Goal: Book appointment/travel/reservation

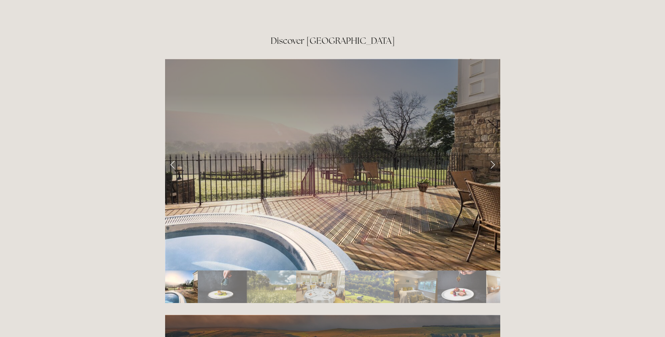
scroll to position [1192, 0]
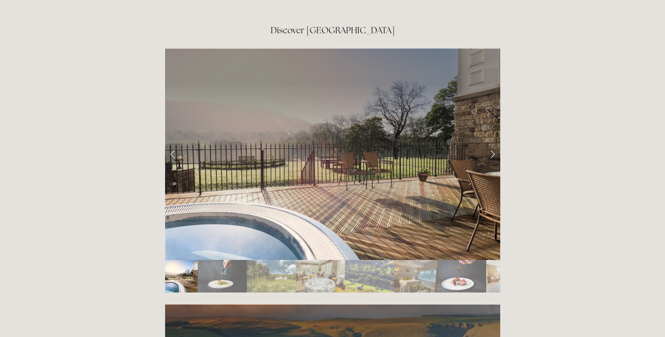
click at [265, 260] on img "Slide 3" at bounding box center [271, 276] width 49 height 33
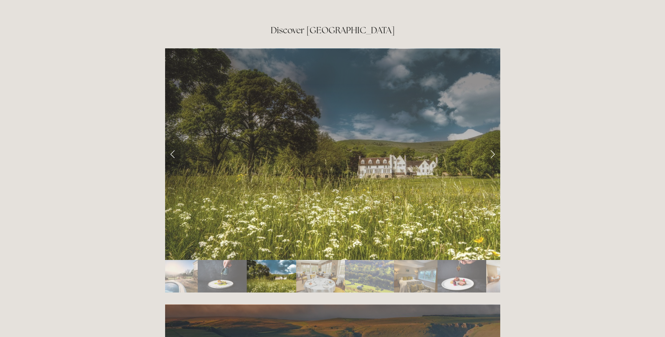
click at [306, 260] on img "Slide 4" at bounding box center [320, 276] width 49 height 33
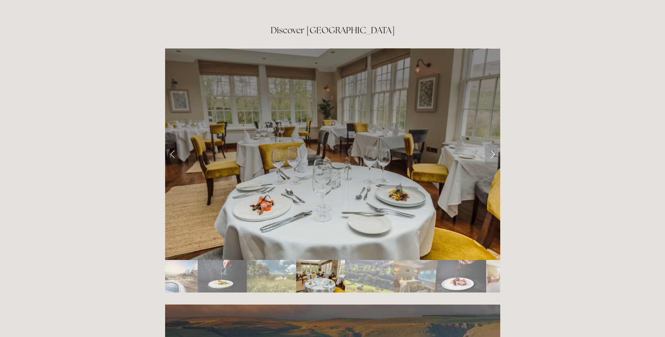
click at [361, 260] on img "Slide 5" at bounding box center [369, 276] width 49 height 33
click at [405, 260] on img "Slide 6" at bounding box center [415, 276] width 43 height 33
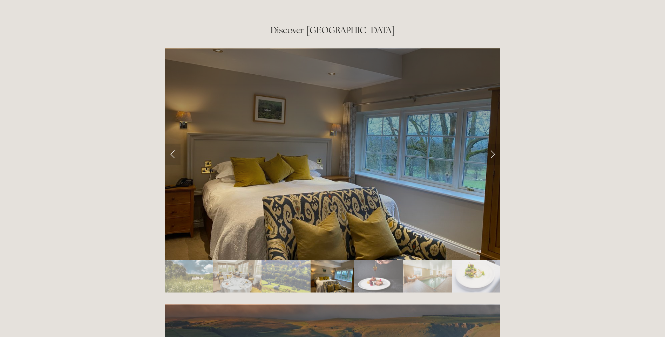
click at [425, 260] on img "Slide 8" at bounding box center [427, 276] width 49 height 33
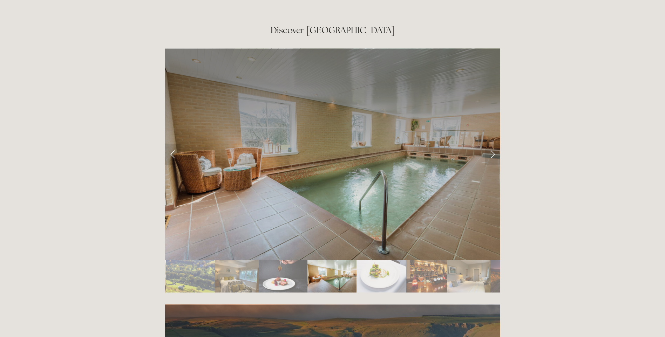
click at [388, 260] on img "Slide 9" at bounding box center [382, 276] width 50 height 33
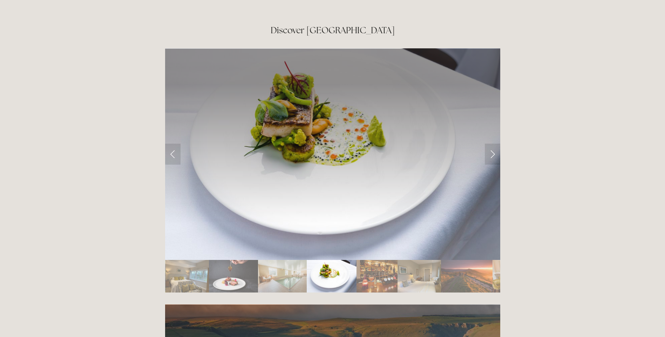
click at [285, 260] on img "Slide 8" at bounding box center [282, 276] width 49 height 33
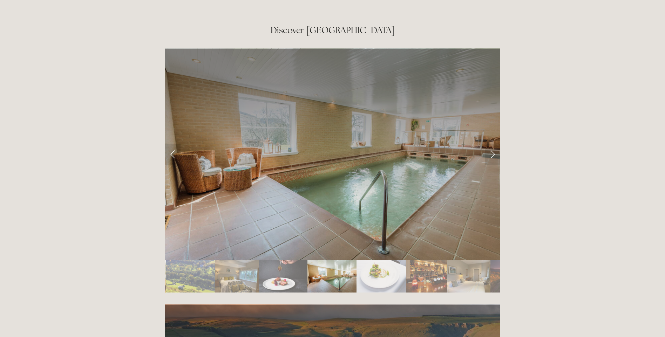
click at [354, 260] on img "Slide 8" at bounding box center [332, 276] width 49 height 33
click at [379, 260] on img "Slide 9" at bounding box center [382, 276] width 50 height 33
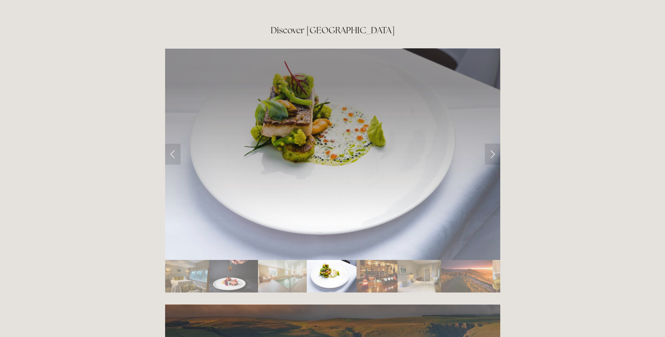
click at [388, 260] on img "Slide 10" at bounding box center [377, 276] width 41 height 33
click at [402, 260] on img "Slide 11" at bounding box center [419, 276] width 43 height 33
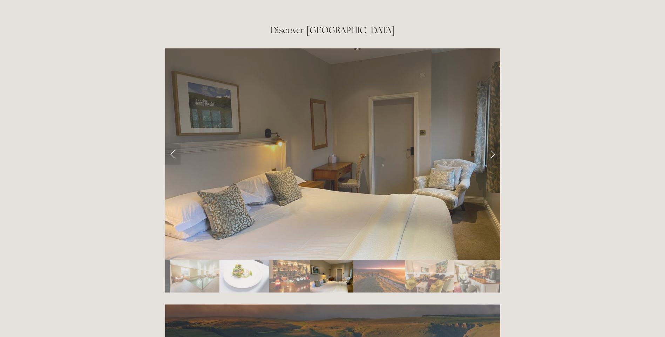
click at [425, 260] on img "Slide 13" at bounding box center [429, 276] width 49 height 33
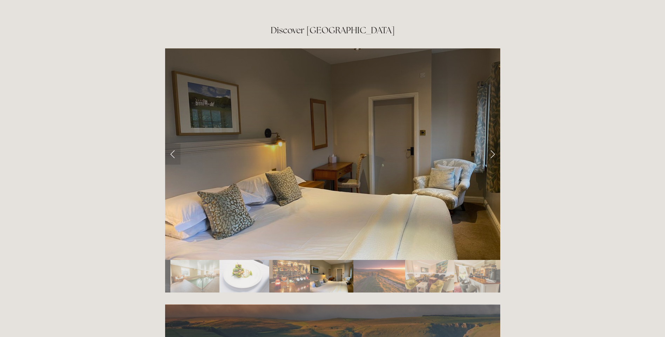
click at [426, 260] on img "Slide 13" at bounding box center [429, 276] width 49 height 33
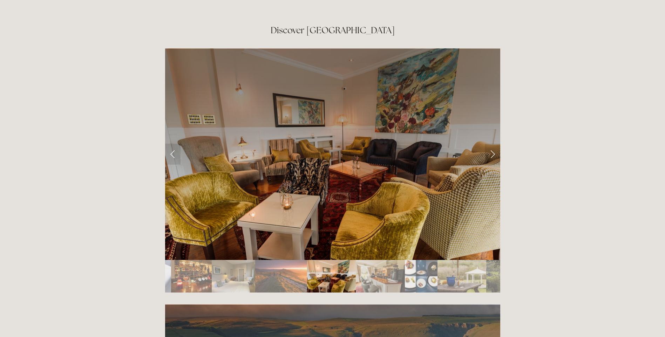
click at [410, 260] on img "Slide 15" at bounding box center [421, 276] width 33 height 33
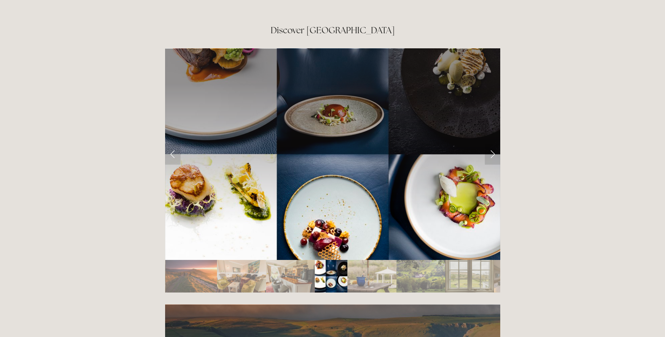
click at [420, 260] on img "Slide 17" at bounding box center [421, 276] width 49 height 33
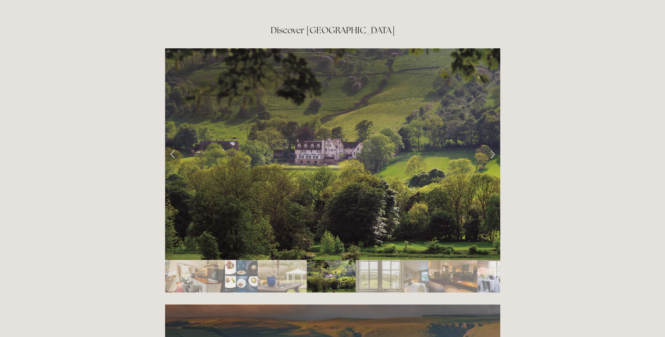
click at [420, 260] on img "Slide 19" at bounding box center [416, 276] width 25 height 33
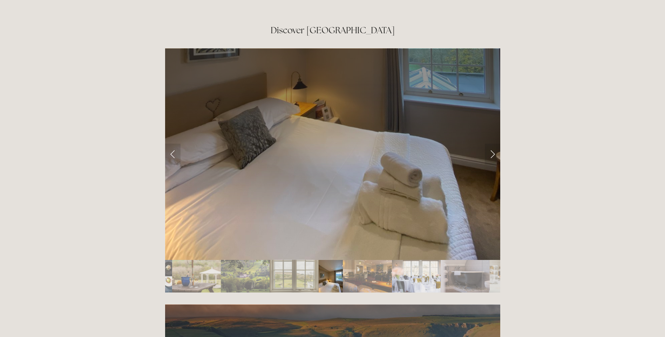
click at [420, 260] on img "Slide 21" at bounding box center [416, 276] width 49 height 33
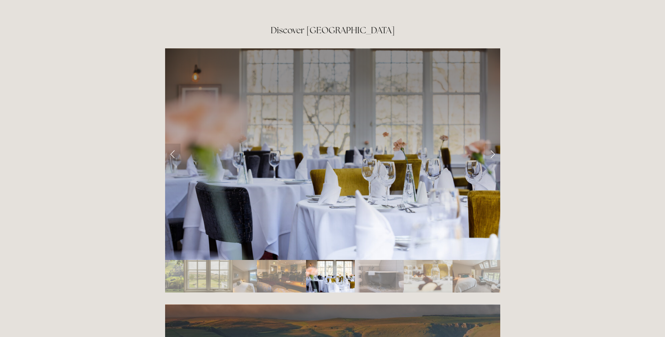
click at [420, 260] on img "Slide 23" at bounding box center [428, 276] width 49 height 33
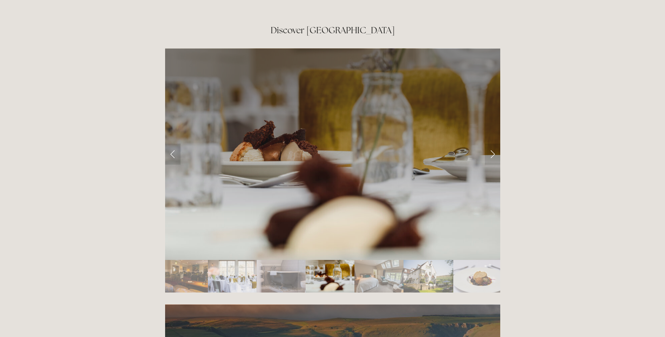
click at [420, 260] on img "Slide 25" at bounding box center [429, 276] width 50 height 33
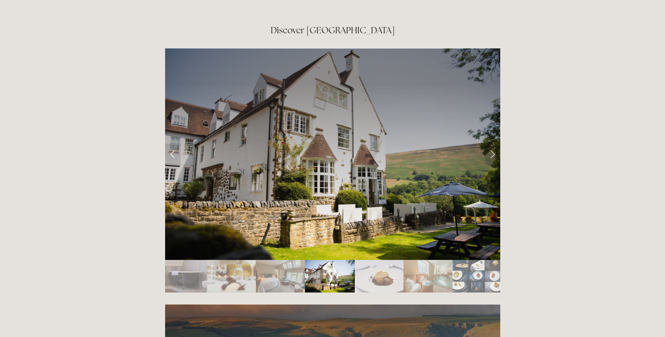
click at [420, 260] on img "Slide 27" at bounding box center [428, 276] width 49 height 33
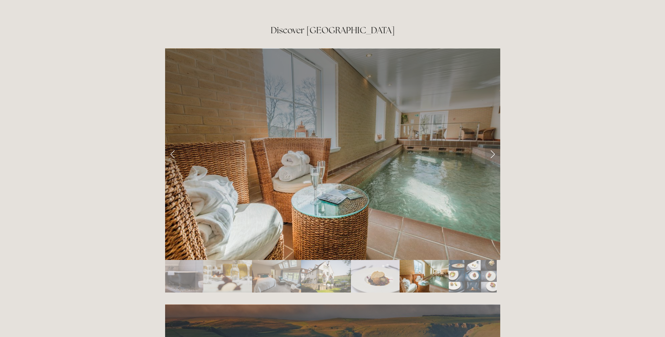
click at [420, 260] on img "Slide 27" at bounding box center [424, 276] width 49 height 33
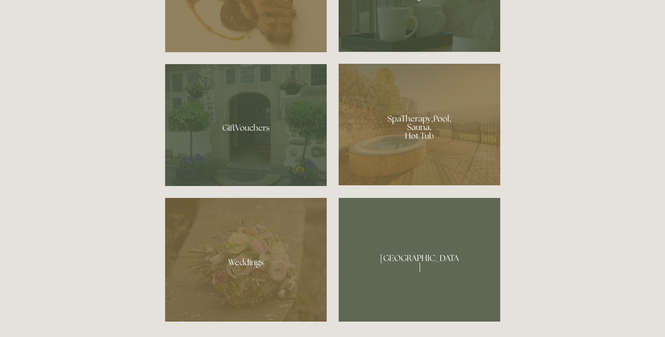
scroll to position [561, 0]
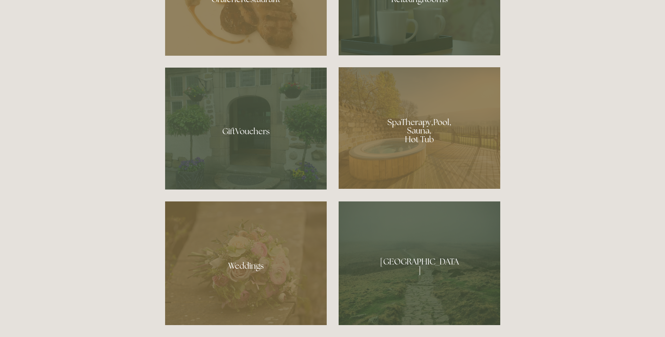
click at [428, 135] on div at bounding box center [420, 128] width 162 height 122
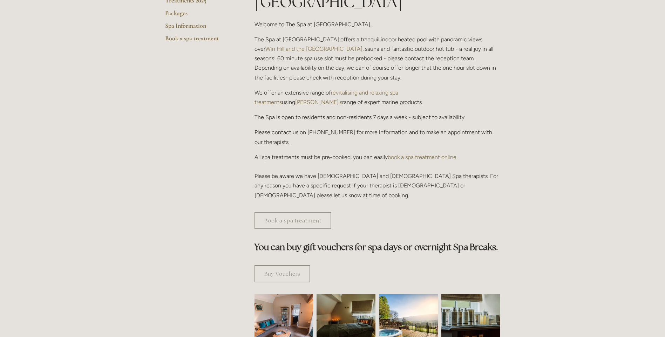
scroll to position [210, 0]
click at [313, 212] on link "Book a spa treatment" at bounding box center [293, 220] width 77 height 17
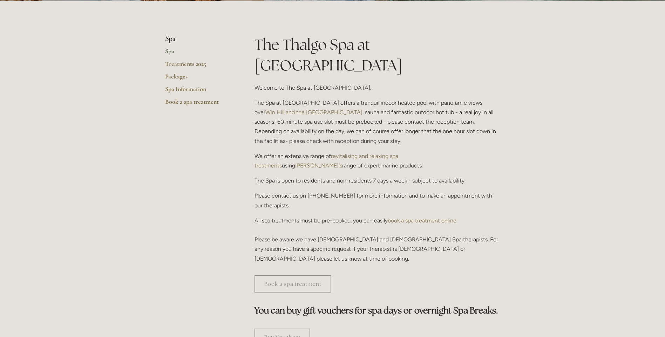
scroll to position [140, 0]
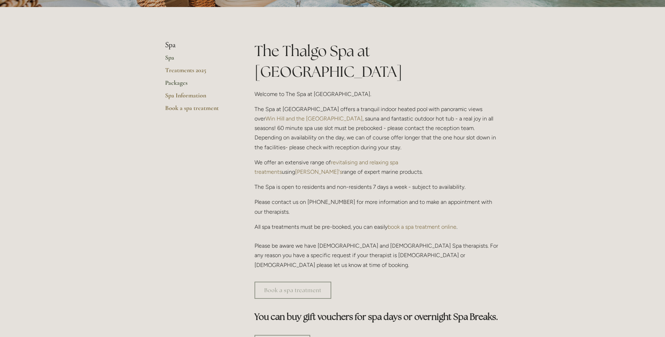
click at [177, 83] on link "Packages" at bounding box center [198, 85] width 67 height 13
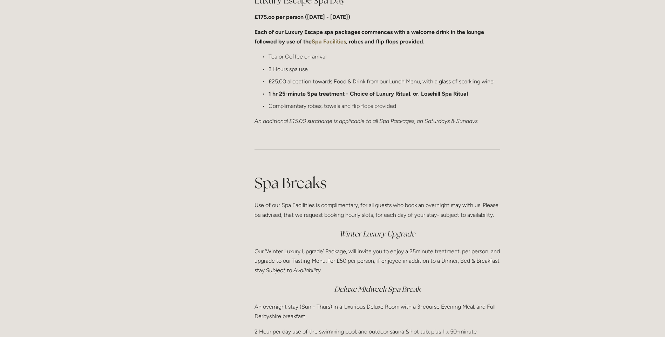
scroll to position [701, 0]
